Goal: Transaction & Acquisition: Purchase product/service

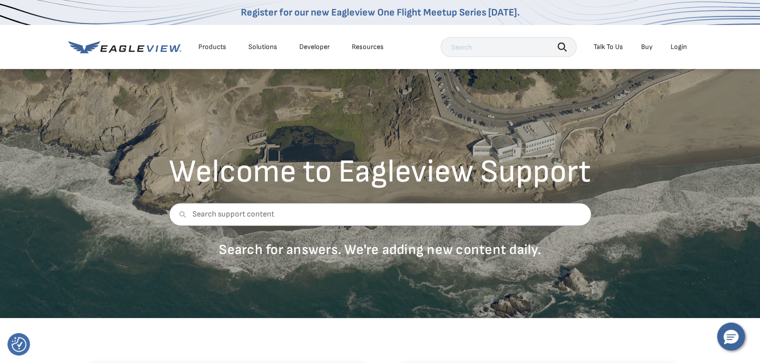
click at [682, 47] on div "Login" at bounding box center [679, 46] width 16 height 9
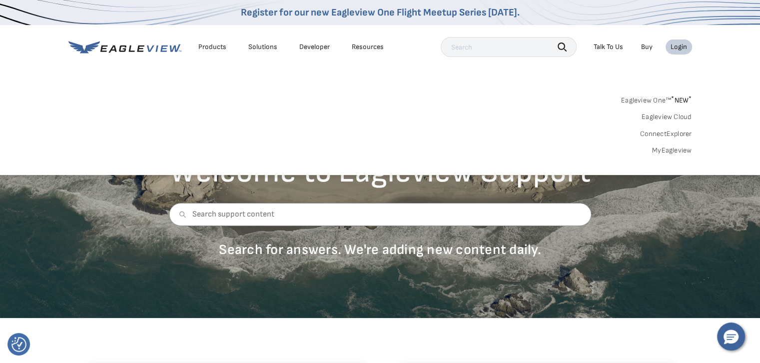
click at [665, 152] on link "MyEagleview" at bounding box center [672, 150] width 40 height 9
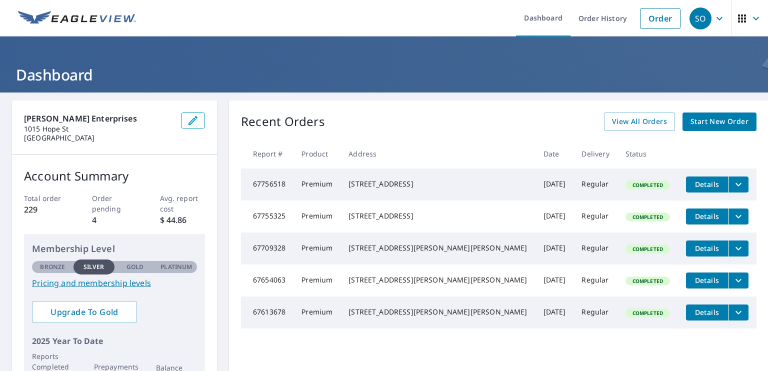
click at [697, 122] on span "Start New Order" at bounding box center [719, 121] width 58 height 12
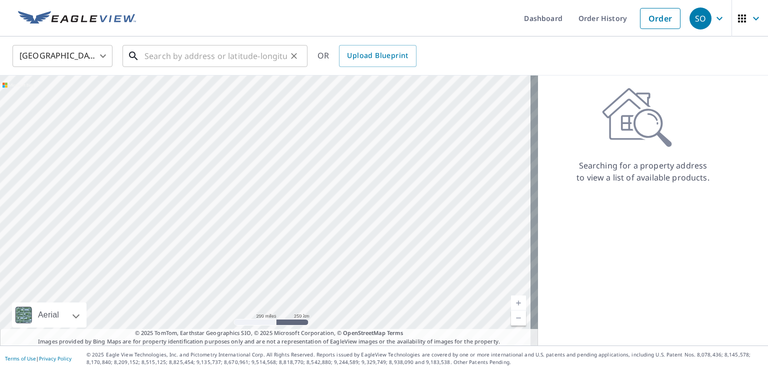
click at [210, 58] on input "text" at bounding box center [215, 56] width 142 height 28
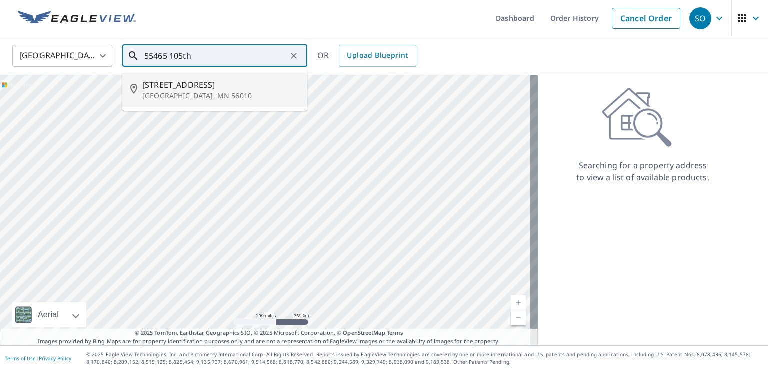
click at [181, 89] on span "55465 105th St" at bounding box center [220, 85] width 157 height 12
type input "55465 105th St Amboy, MN 56010"
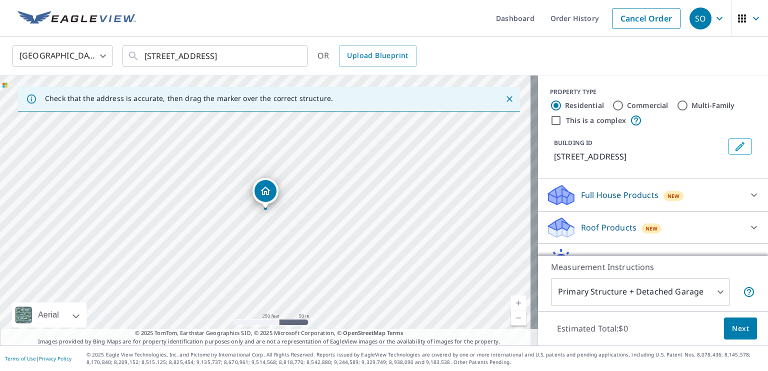
click at [268, 193] on icon "Dropped pin, building 1, Residential property, 55465 105th St Amboy, MN 56010" at bounding box center [265, 190] width 10 height 8
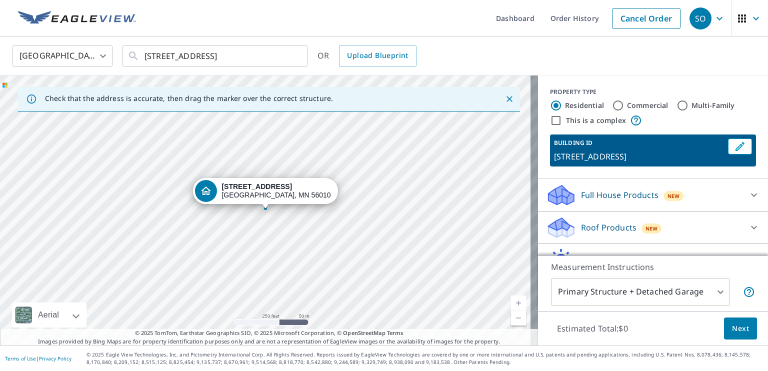
scroll to position [50, 0]
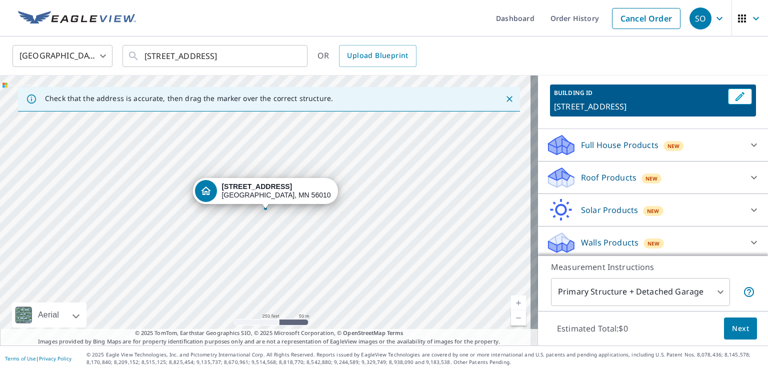
click at [713, 292] on body "SO SO Dashboard Order History Cancel Order SO United States US ​ 55465 105th St…" at bounding box center [384, 185] width 768 height 371
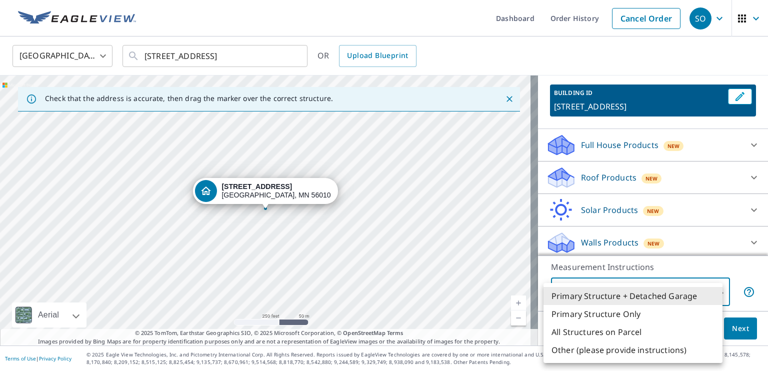
click at [627, 331] on li "All Structures on Parcel" at bounding box center [632, 332] width 179 height 18
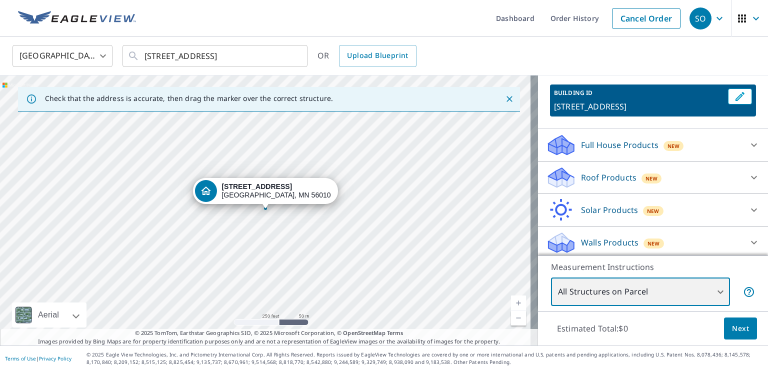
type input "3"
click at [748, 177] on icon at bounding box center [754, 177] width 12 height 12
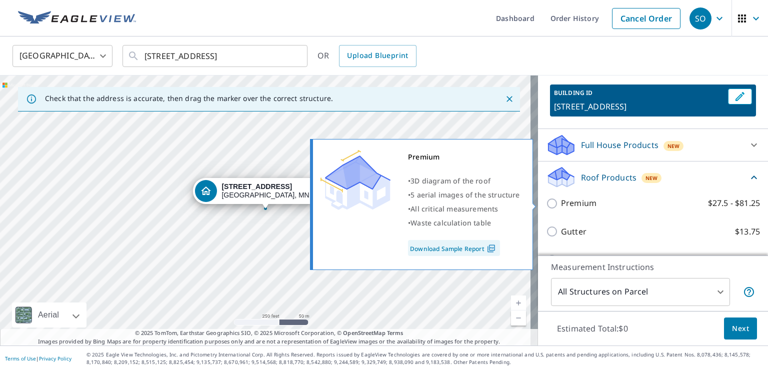
click at [578, 202] on p "Premium" at bounding box center [578, 203] width 35 height 12
click at [561, 202] on input "Premium $27.5 - $81.25" at bounding box center [553, 203] width 15 height 12
checkbox input "true"
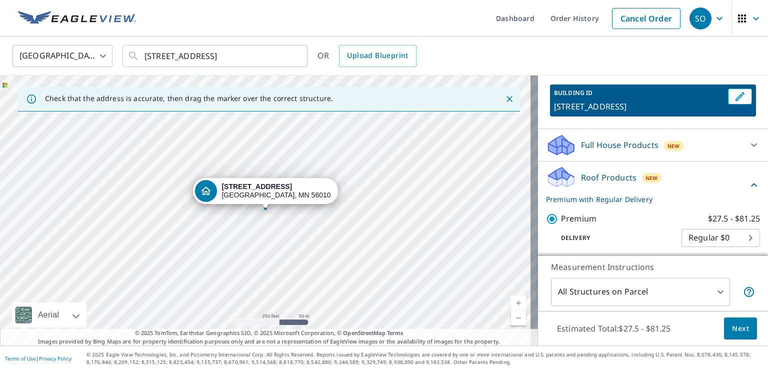
click at [732, 326] on span "Next" at bounding box center [740, 328] width 17 height 12
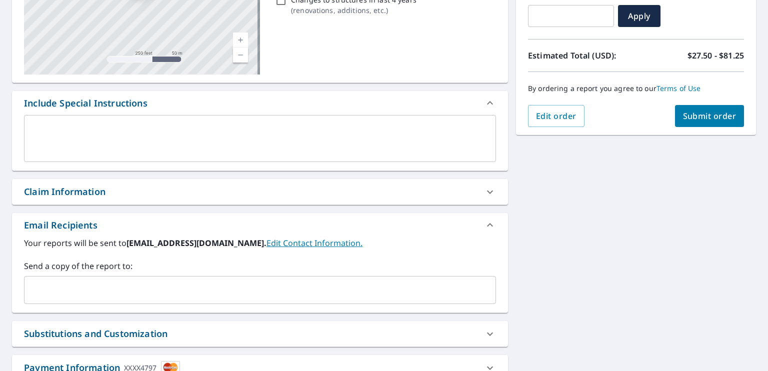
scroll to position [258, 0]
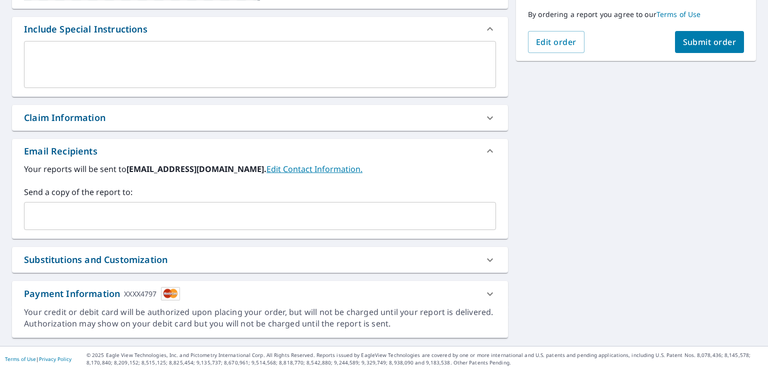
click at [116, 210] on input "text" at bounding box center [252, 215] width 448 height 19
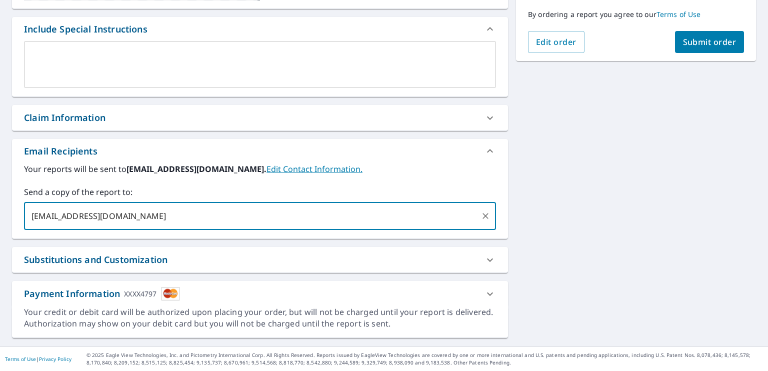
type input "[EMAIL_ADDRESS][DOMAIN_NAME]"
click at [696, 41] on span "Submit order" at bounding box center [709, 41] width 53 height 11
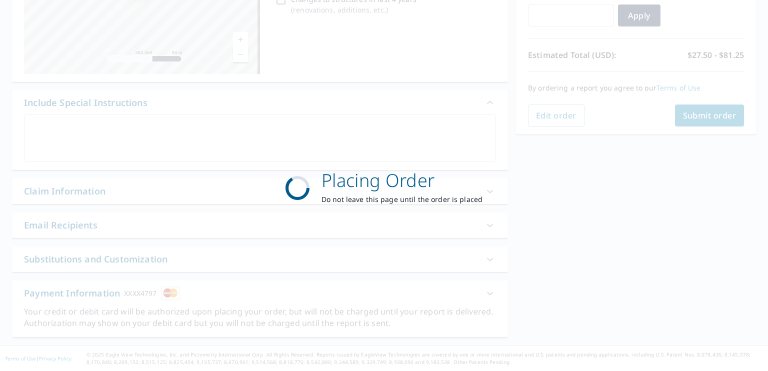
scroll to position [184, 0]
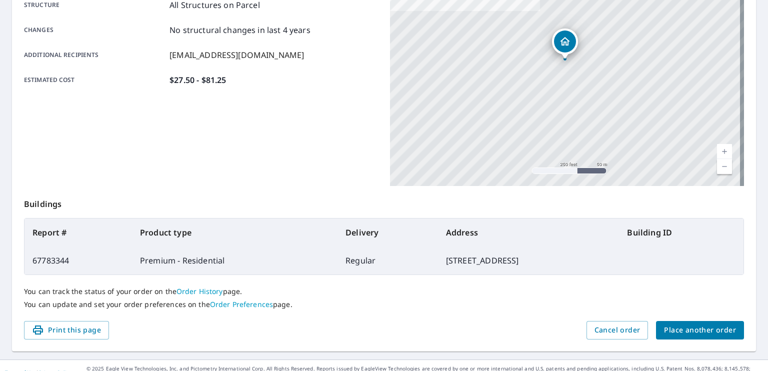
scroll to position [217, 0]
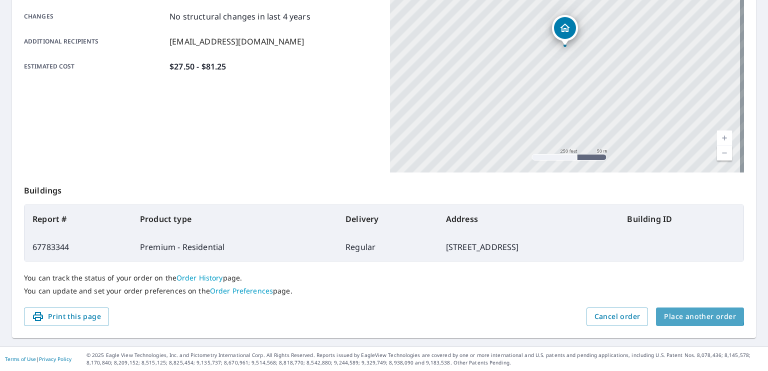
click at [692, 314] on span "Place another order" at bounding box center [700, 316] width 72 height 12
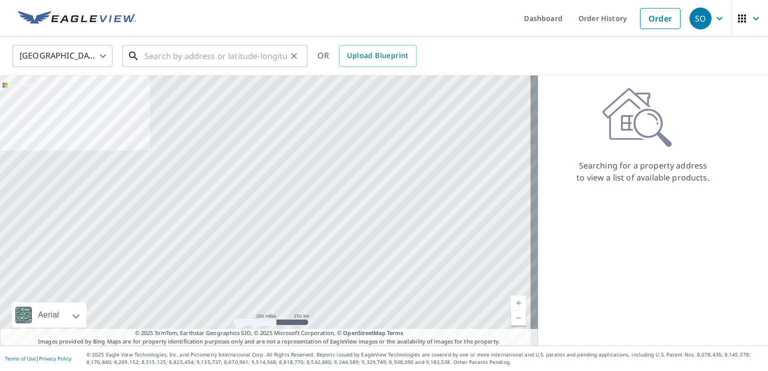
click at [189, 56] on input "text" at bounding box center [215, 56] width 142 height 28
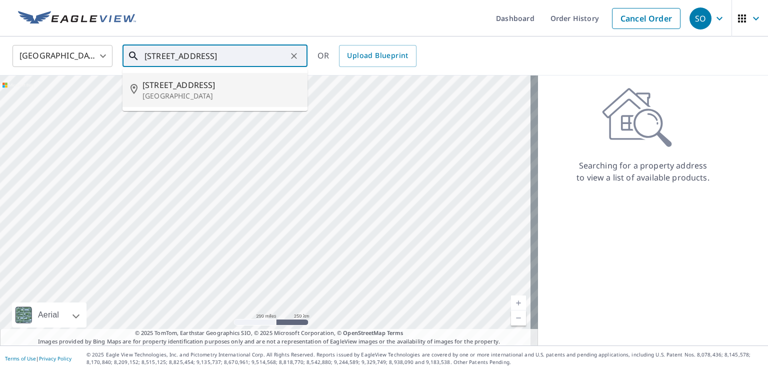
click at [156, 91] on p "New Ulm, MN 56073" at bounding box center [220, 96] width 157 height 10
type input "414 N Front St New Ulm, MN 56073"
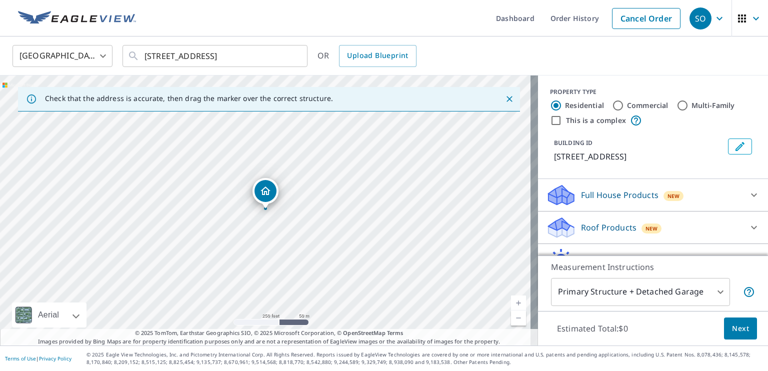
click at [267, 193] on icon "Dropped pin, building 1, Residential property, 414 N Front St New Ulm, MN 56073" at bounding box center [265, 191] width 12 height 12
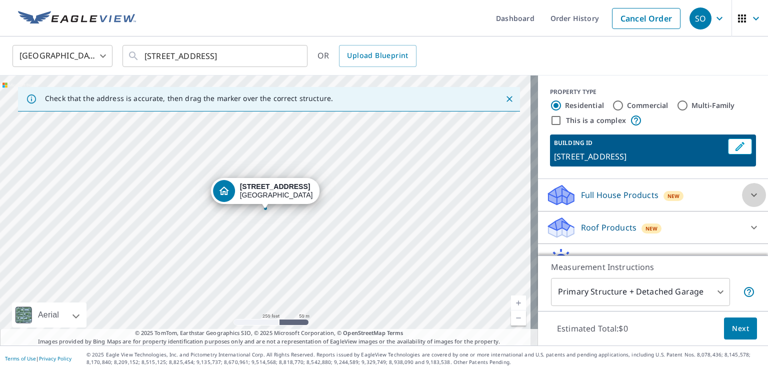
click at [751, 195] on icon at bounding box center [754, 194] width 6 height 3
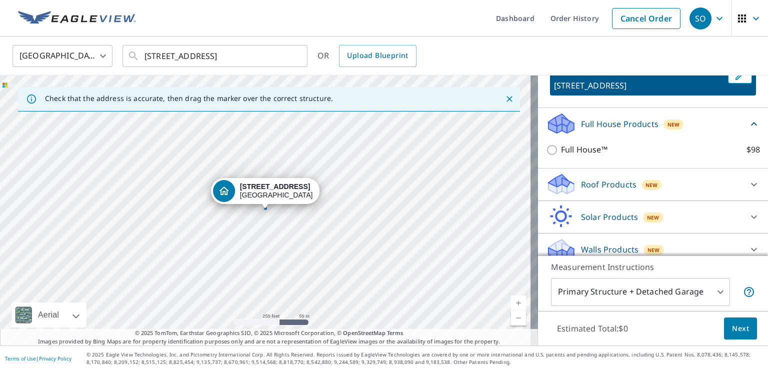
scroll to position [80, 0]
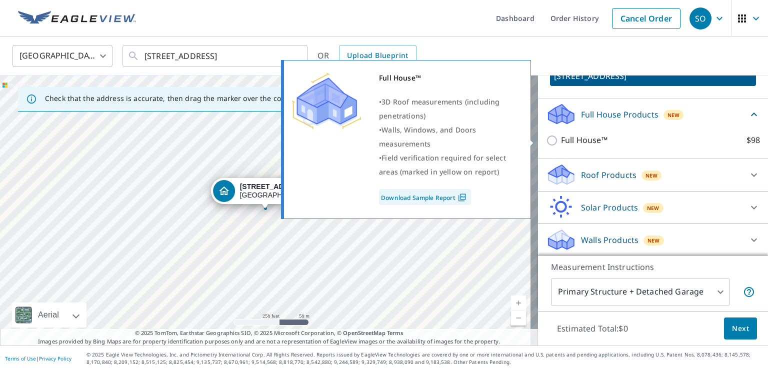
click at [546, 138] on input "Full House™ $98" at bounding box center [553, 140] width 15 height 12
checkbox input "true"
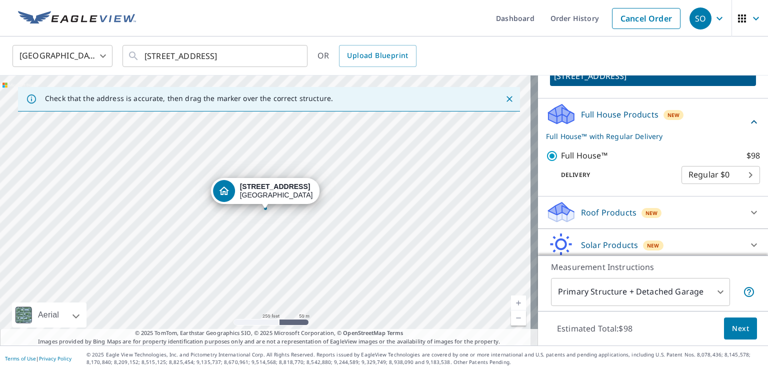
click at [733, 327] on span "Next" at bounding box center [740, 328] width 17 height 12
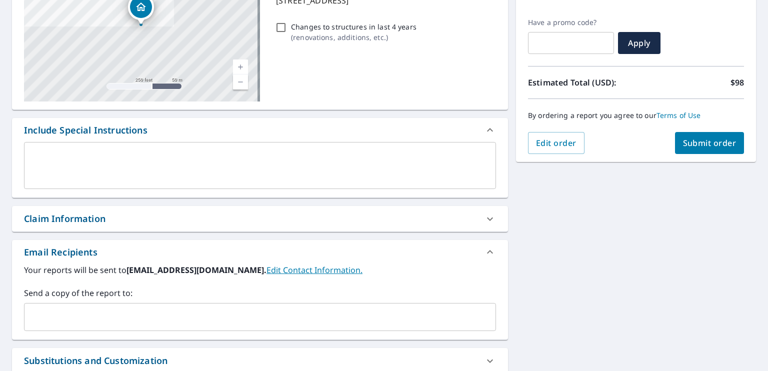
scroll to position [200, 0]
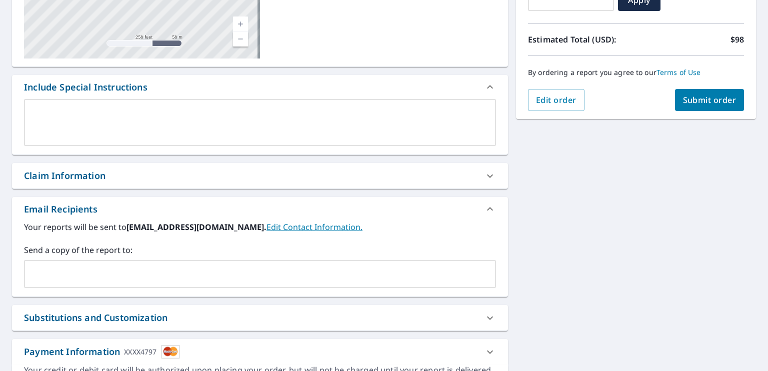
click at [49, 272] on input "text" at bounding box center [252, 273] width 448 height 19
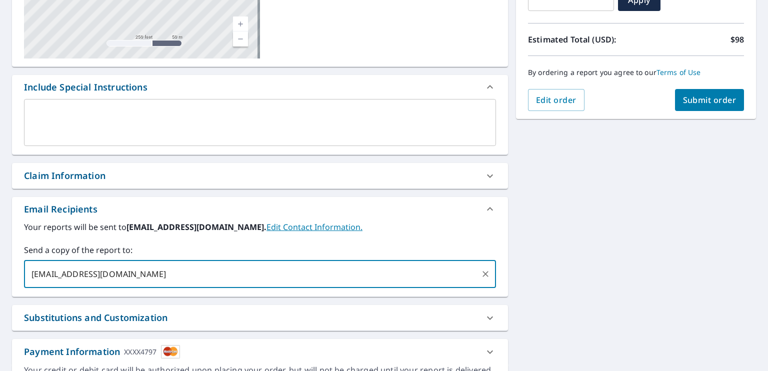
type input "[EMAIL_ADDRESS][DOMAIN_NAME]"
click at [708, 104] on span "Submit order" at bounding box center [709, 99] width 53 height 11
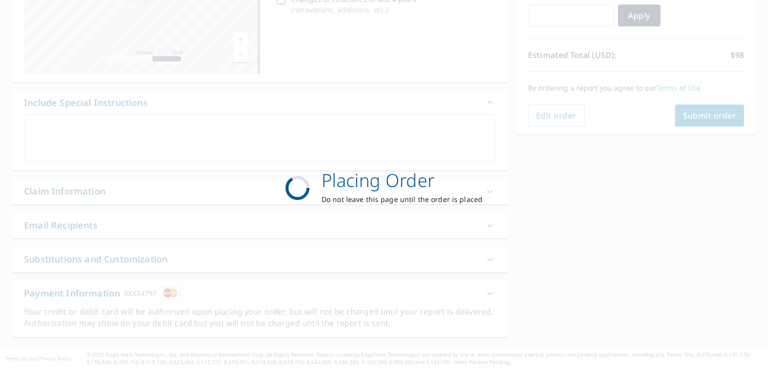
scroll to position [184, 0]
